Goal: Task Accomplishment & Management: Complete application form

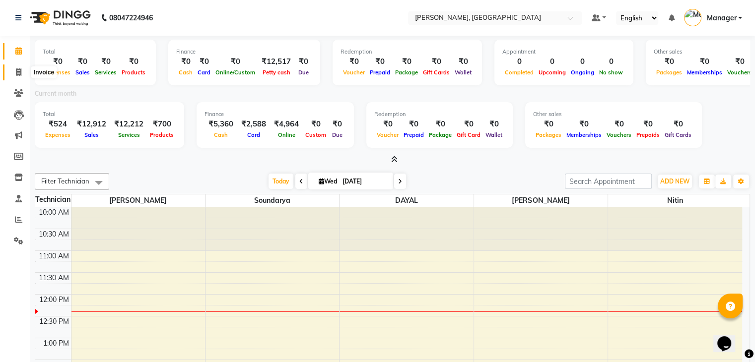
click at [16, 70] on icon at bounding box center [18, 72] width 5 height 7
select select "service"
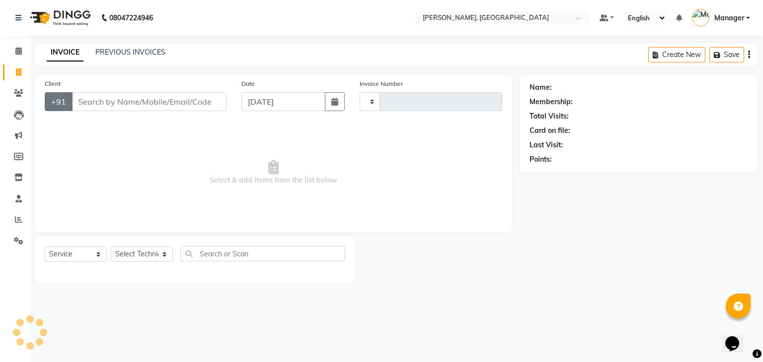
type input "0881"
select select "4495"
click at [99, 98] on input "Client" at bounding box center [149, 101] width 155 height 19
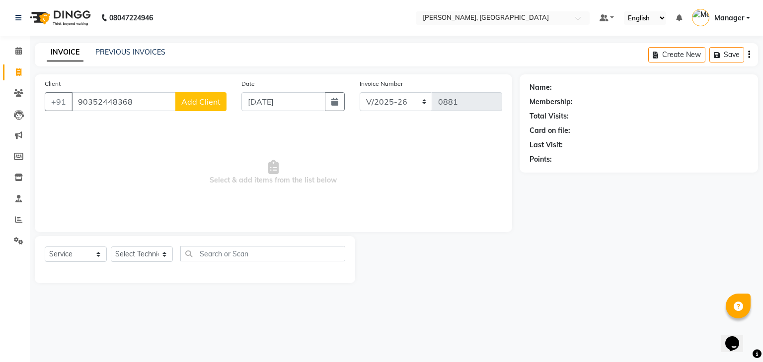
click at [106, 104] on input "90352448368" at bounding box center [124, 101] width 104 height 19
type input "9035248368"
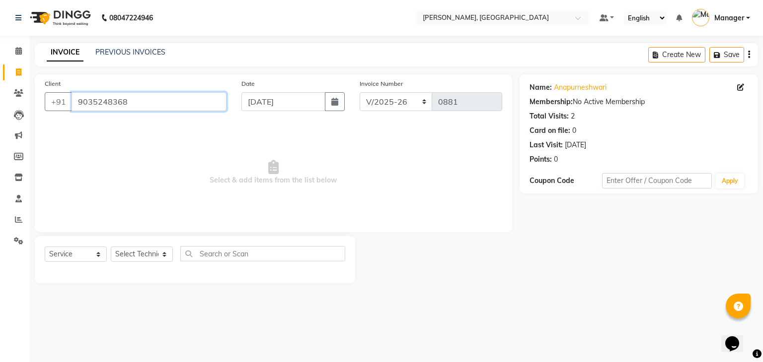
click at [152, 104] on input "9035248368" at bounding box center [149, 101] width 155 height 19
click at [143, 259] on select "Select Technician Admin [PERSON_NAME] Manager [PERSON_NAME]" at bounding box center [142, 254] width 62 height 15
select select "88588"
click at [111, 247] on select "Select Technician Admin [PERSON_NAME] Manager [PERSON_NAME]" at bounding box center [142, 254] width 62 height 15
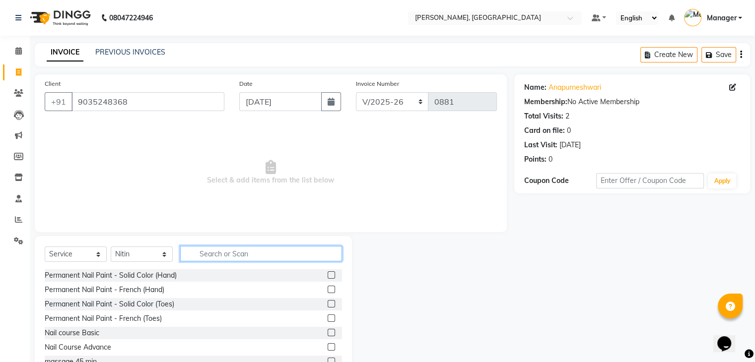
click at [225, 259] on input "text" at bounding box center [261, 253] width 162 height 15
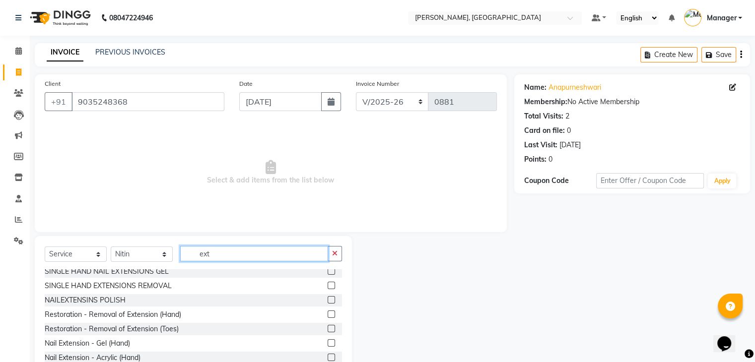
scroll to position [50, 0]
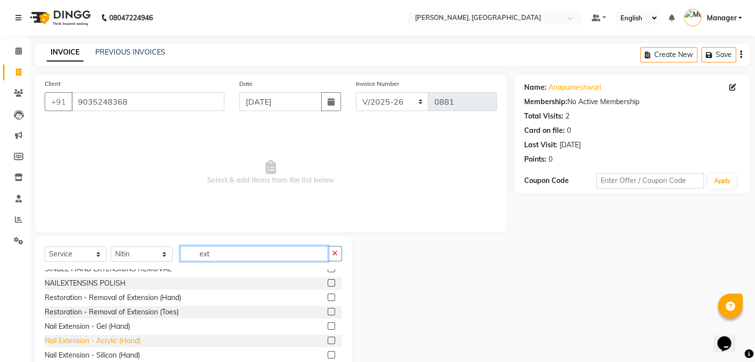
type input "ext"
click at [133, 340] on div "Nail Extension - Acrylic (Hand)" at bounding box center [93, 341] width 96 height 10
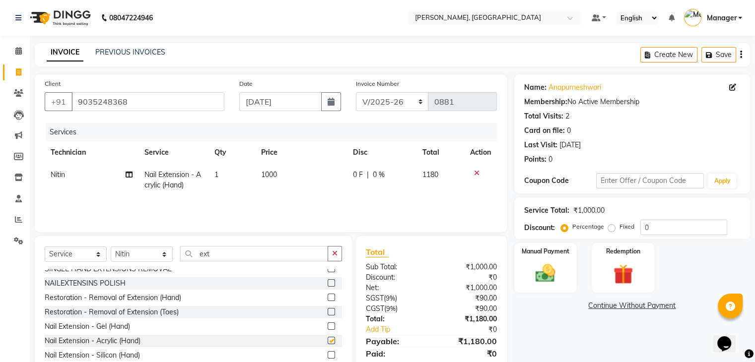
checkbox input "false"
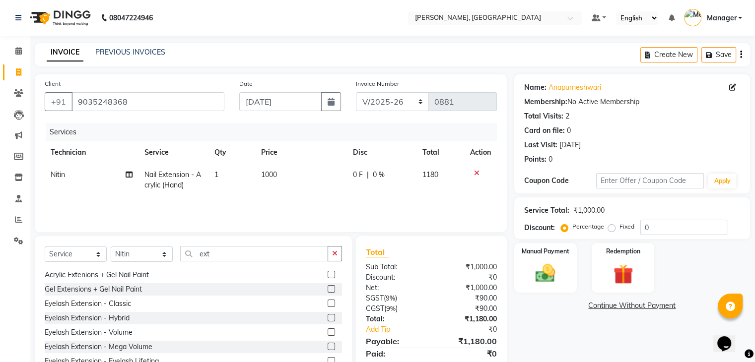
scroll to position [217, 0]
click at [241, 257] on input "ext" at bounding box center [254, 253] width 148 height 15
type input "e"
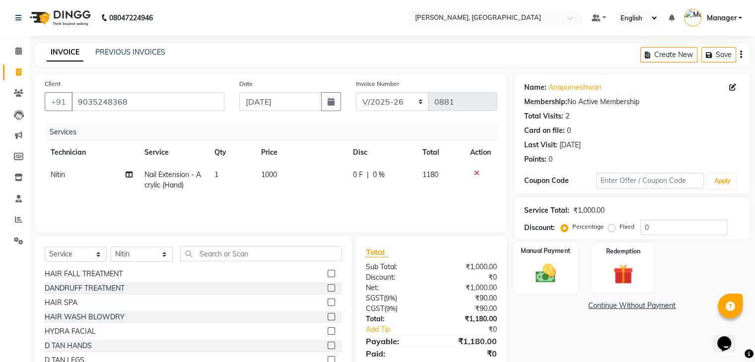
click at [536, 268] on img at bounding box center [545, 274] width 33 height 24
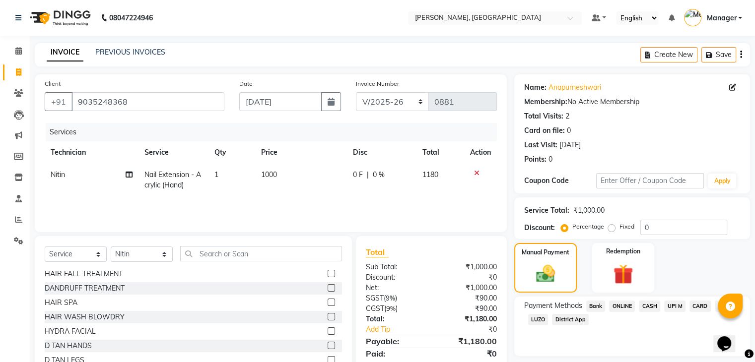
click at [630, 307] on span "ONLINE" at bounding box center [622, 306] width 26 height 11
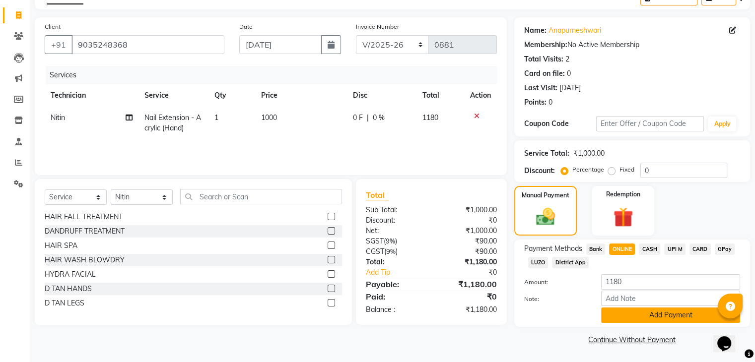
click at [640, 313] on button "Add Payment" at bounding box center [670, 315] width 139 height 15
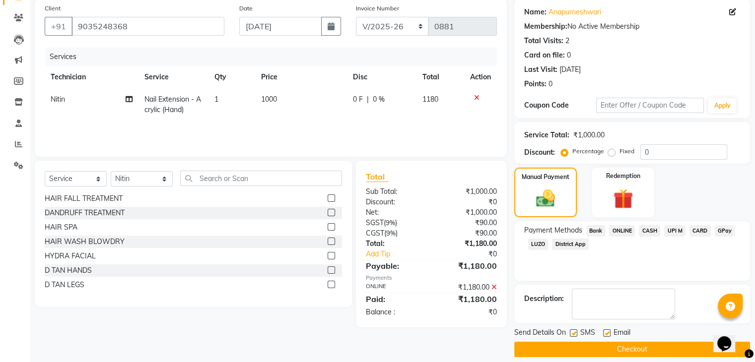
scroll to position [85, 0]
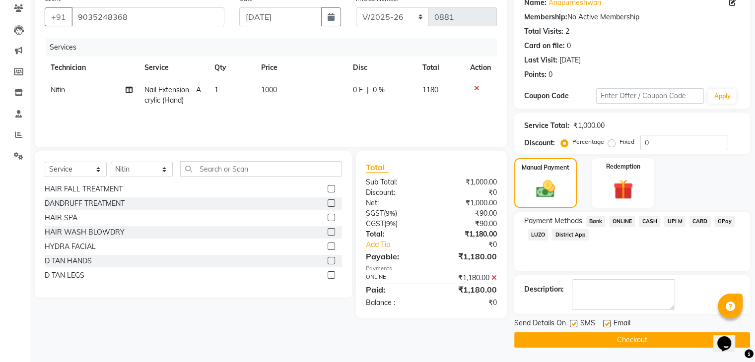
click at [630, 341] on button "Checkout" at bounding box center [632, 340] width 236 height 15
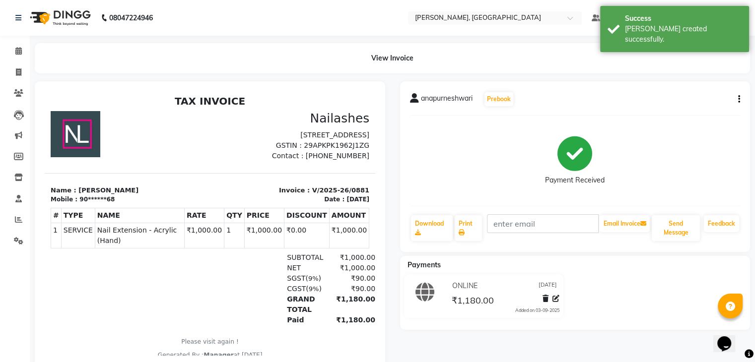
click at [22, 61] on li "Calendar" at bounding box center [15, 51] width 30 height 21
click at [23, 54] on span at bounding box center [18, 51] width 17 height 11
